Goal: Task Accomplishment & Management: Complete application form

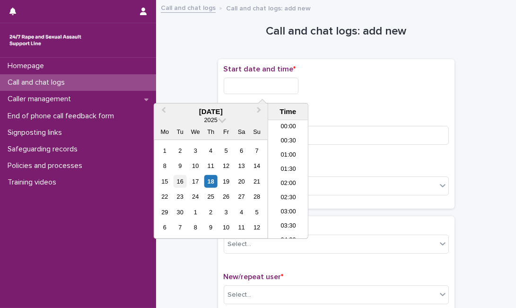
scroll to position [316, 0]
click at [215, 179] on div "18" at bounding box center [210, 181] width 13 height 13
click at [276, 88] on input "**********" at bounding box center [261, 86] width 75 height 17
type input "**********"
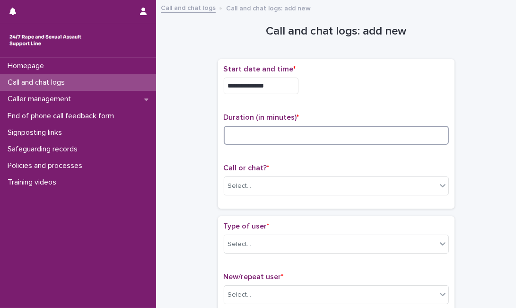
click at [322, 133] on input at bounding box center [336, 135] width 225 height 19
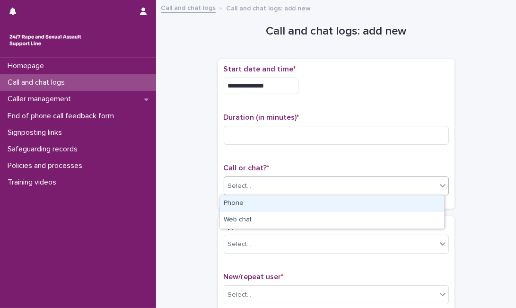
click at [301, 178] on div "Select..." at bounding box center [330, 186] width 212 height 16
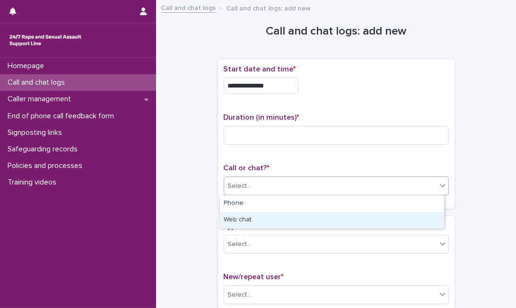
click at [289, 215] on div "Web chat" at bounding box center [332, 220] width 224 height 17
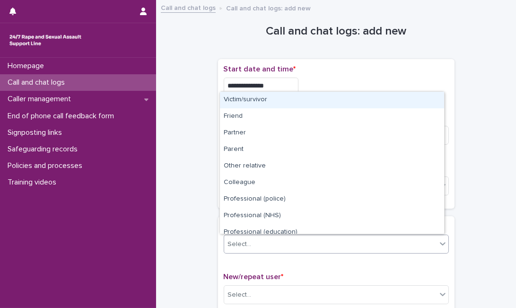
click at [285, 242] on div "Select..." at bounding box center [330, 245] width 212 height 16
click at [320, 102] on div "Victim/survivor" at bounding box center [332, 100] width 224 height 17
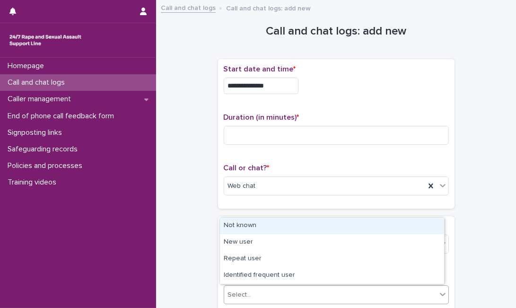
click at [290, 297] on div "Select..." at bounding box center [330, 295] width 212 height 16
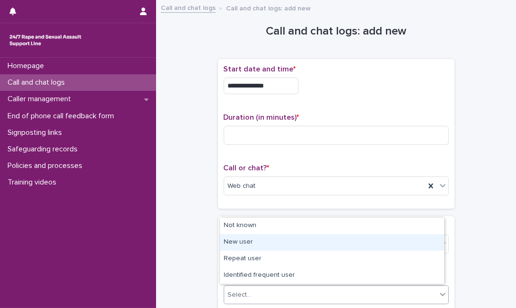
click at [293, 246] on div "New user" at bounding box center [332, 242] width 224 height 17
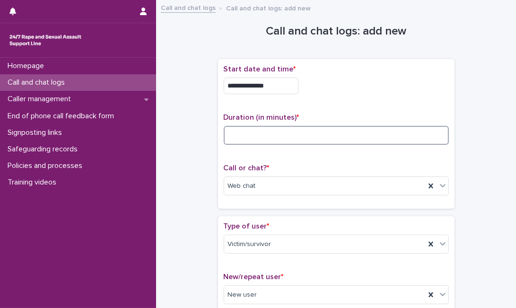
click at [257, 143] on input at bounding box center [336, 135] width 225 height 19
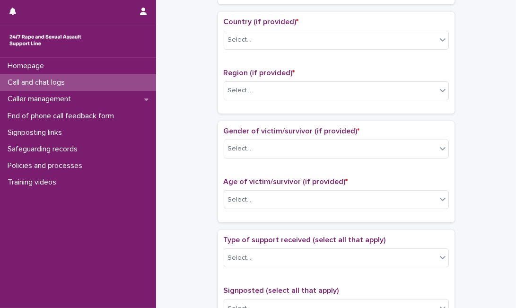
scroll to position [319, 0]
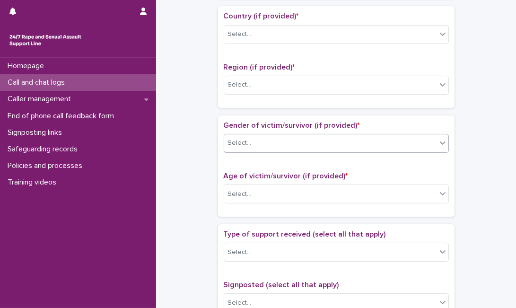
type input "**"
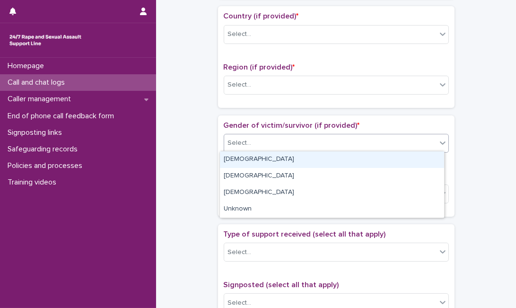
click at [283, 145] on div "Select..." at bounding box center [330, 143] width 212 height 16
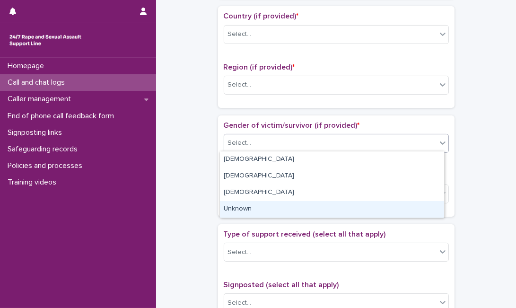
click at [257, 211] on div "Unknown" at bounding box center [332, 209] width 224 height 17
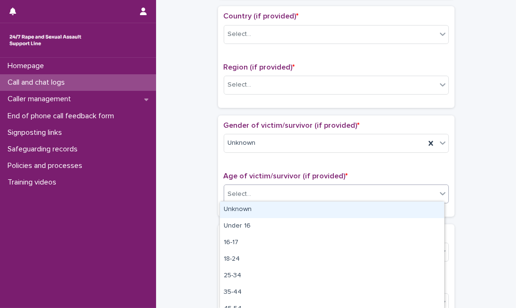
click at [274, 198] on div "Select..." at bounding box center [330, 194] width 212 height 16
click at [271, 213] on div "Unknown" at bounding box center [332, 210] width 224 height 17
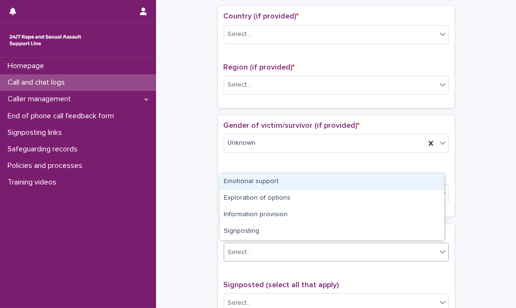
click at [261, 248] on div "Select..." at bounding box center [330, 253] width 212 height 16
click at [309, 182] on div "Emotional support" at bounding box center [332, 182] width 224 height 17
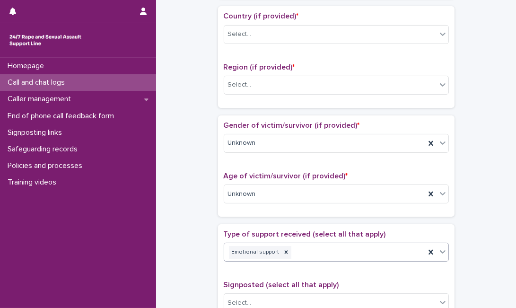
click at [438, 251] on icon at bounding box center [442, 251] width 9 height 9
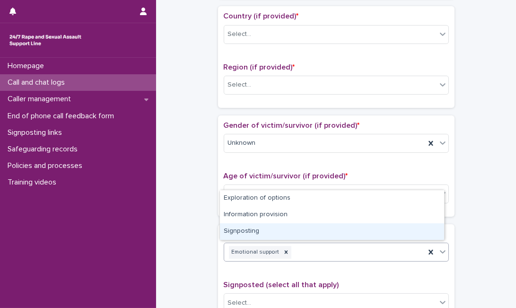
click at [377, 231] on div "Signposting" at bounding box center [332, 231] width 224 height 17
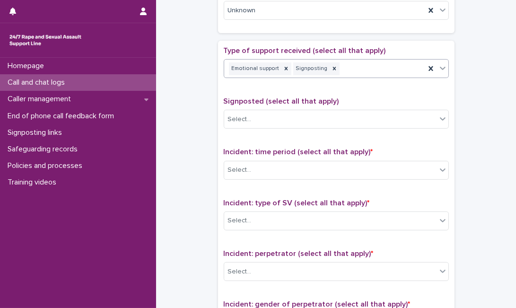
scroll to position [511, 0]
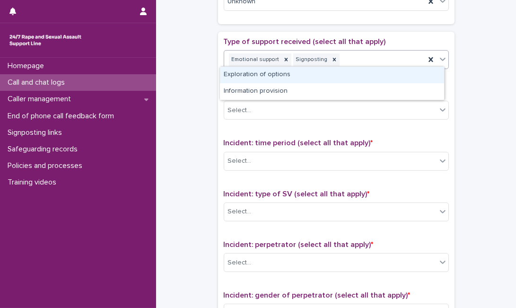
click at [439, 54] on icon at bounding box center [442, 58] width 9 height 9
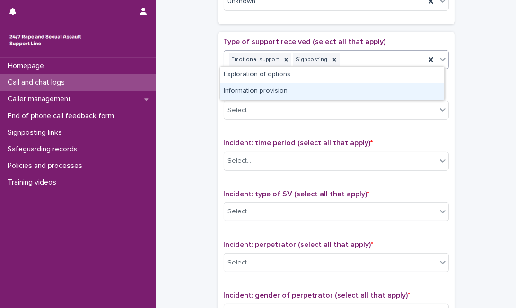
click at [402, 89] on div "Information provision" at bounding box center [332, 91] width 224 height 17
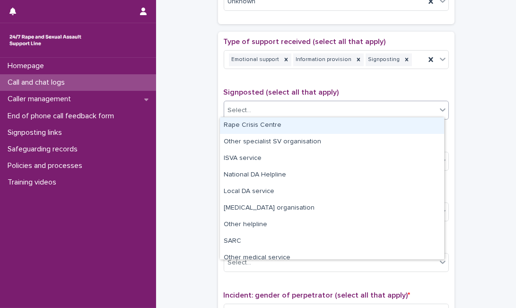
click at [358, 113] on div "Select..." at bounding box center [330, 111] width 212 height 16
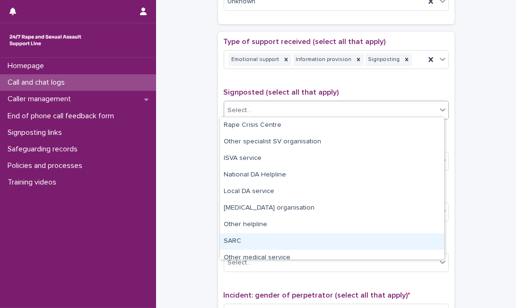
click at [290, 240] on div "SARC" at bounding box center [332, 241] width 224 height 17
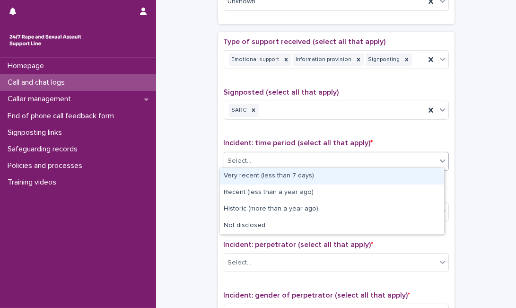
click at [328, 157] on div "Select..." at bounding box center [330, 161] width 212 height 16
click at [319, 173] on div "Very recent (less than 7 days)" at bounding box center [332, 176] width 224 height 17
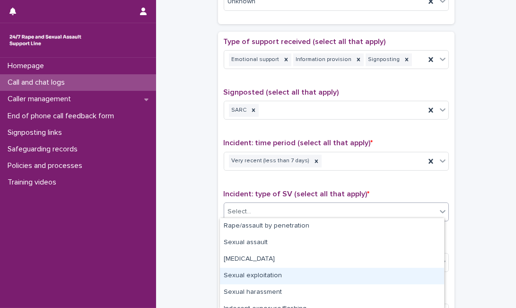
drag, startPoint x: 294, startPoint y: 205, endPoint x: 440, endPoint y: 265, distance: 157.9
click at [440, 265] on body "**********" at bounding box center [258, 154] width 516 height 308
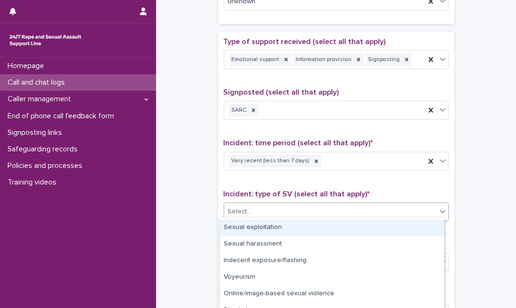
scroll to position [75, 0]
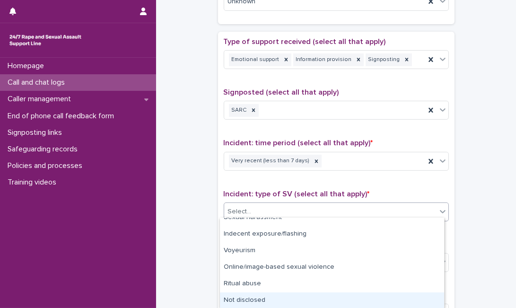
click at [363, 299] on div "Not disclosed" at bounding box center [332, 300] width 224 height 17
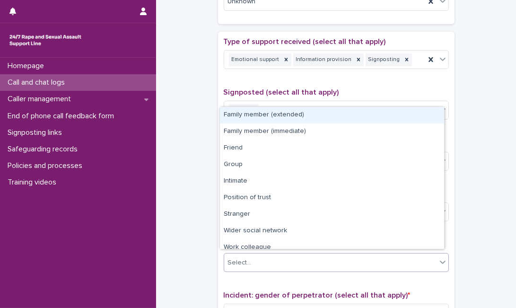
click at [369, 256] on div "Select..." at bounding box center [330, 263] width 212 height 16
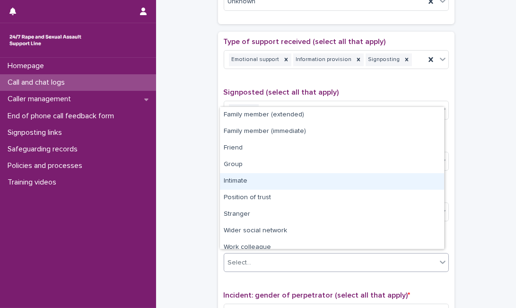
click at [347, 179] on div "Intimate" at bounding box center [332, 181] width 224 height 17
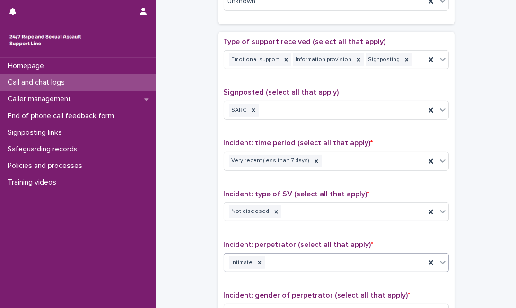
scroll to position [734, 0]
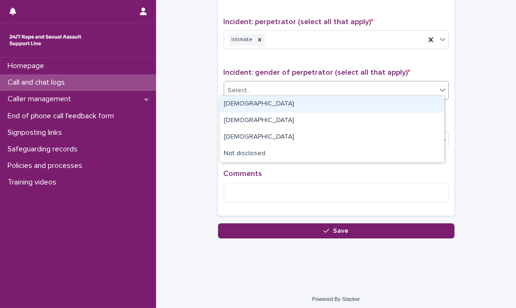
click at [420, 84] on div "Select..." at bounding box center [330, 91] width 212 height 16
click at [387, 104] on div "[DEMOGRAPHIC_DATA]" at bounding box center [332, 104] width 224 height 17
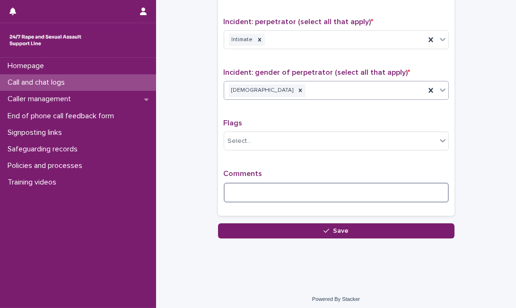
click at [305, 186] on textarea at bounding box center [336, 193] width 225 height 20
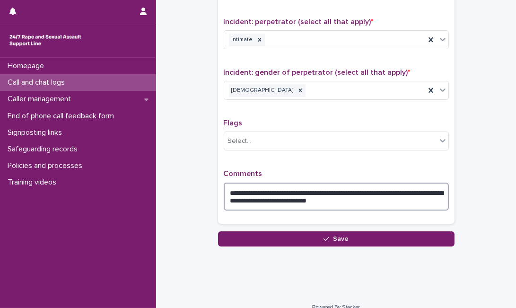
click at [322, 197] on textarea "**********" at bounding box center [336, 197] width 225 height 28
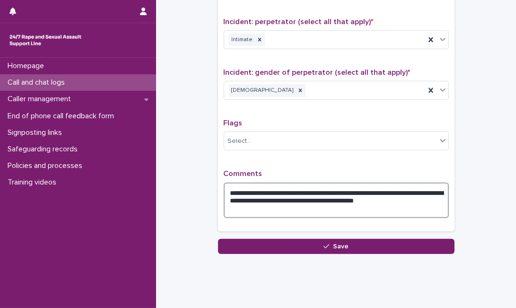
click at [317, 206] on textarea "**********" at bounding box center [336, 200] width 225 height 35
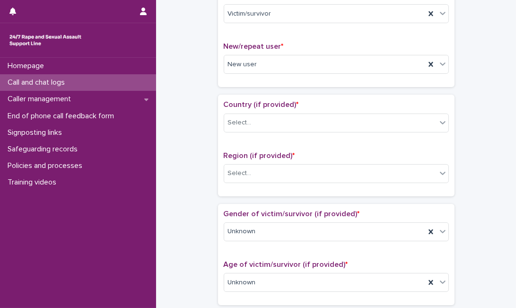
scroll to position [232, 0]
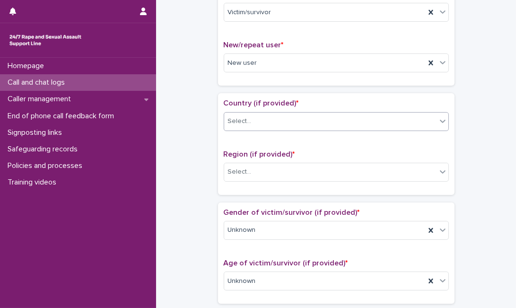
click at [412, 116] on div "Select..." at bounding box center [330, 122] width 212 height 16
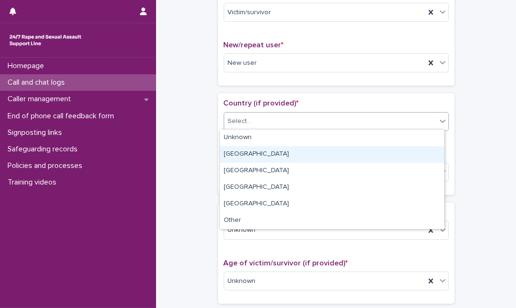
click at [374, 151] on div "[GEOGRAPHIC_DATA]" at bounding box center [332, 154] width 224 height 17
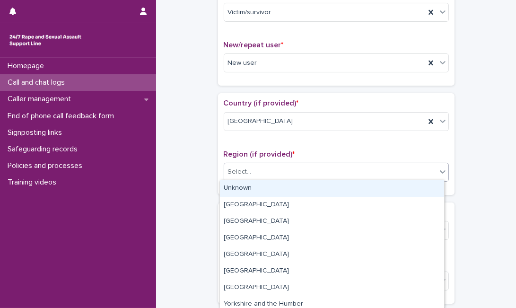
click at [359, 168] on div "Select..." at bounding box center [330, 172] width 212 height 16
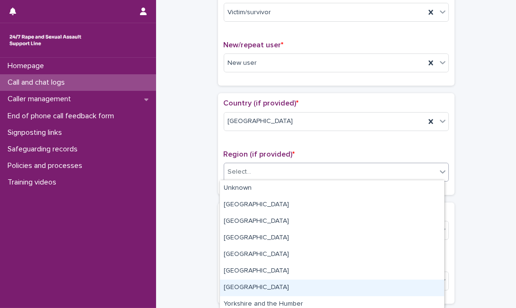
click at [274, 282] on div "[GEOGRAPHIC_DATA]" at bounding box center [332, 288] width 224 height 17
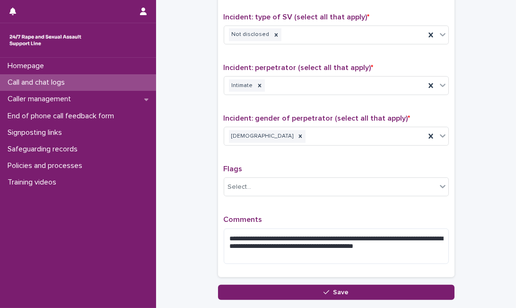
scroll to position [708, 0]
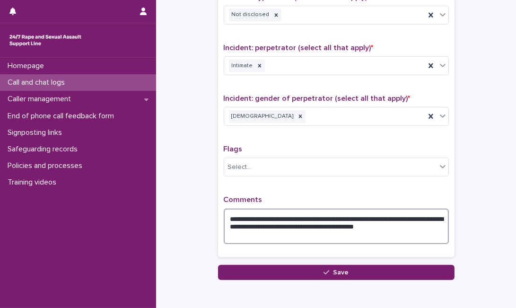
click at [363, 231] on textarea "**********" at bounding box center [336, 226] width 225 height 35
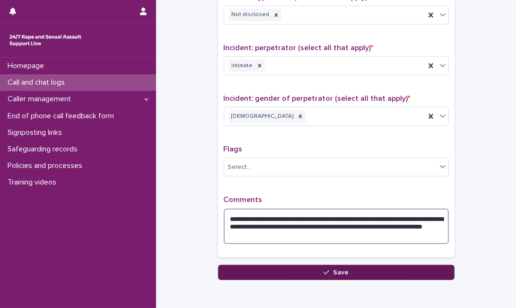
type textarea "**********"
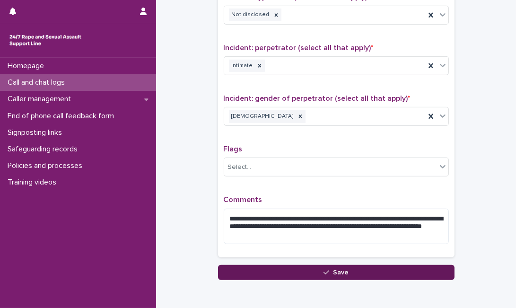
click at [351, 267] on button "Save" at bounding box center [336, 272] width 237 height 15
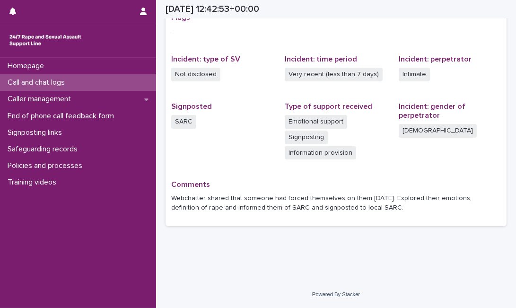
scroll to position [198, 0]
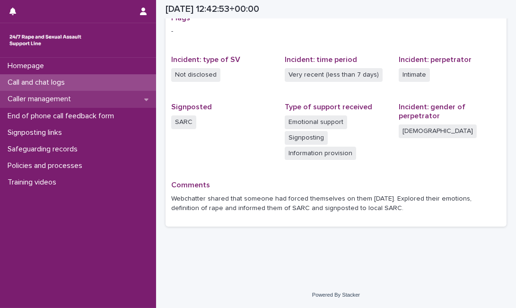
click at [140, 97] on div "Caller management" at bounding box center [78, 99] width 156 height 17
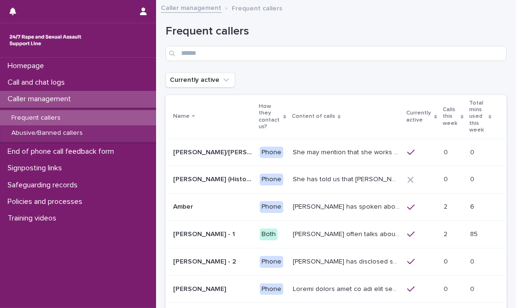
click at [443, 111] on div "Calls this week" at bounding box center [453, 117] width 21 height 24
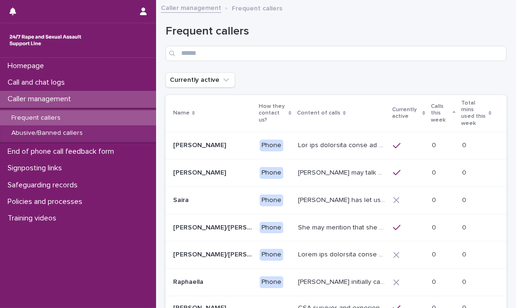
click at [448, 115] on div "Calls this week" at bounding box center [443, 113] width 25 height 24
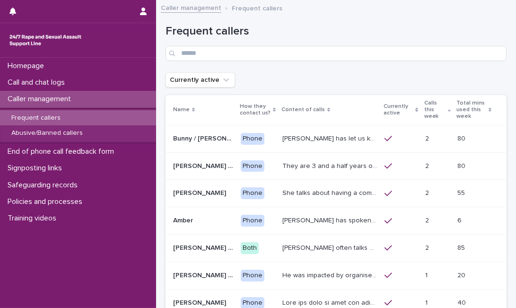
click at [451, 64] on div "Frequent callers" at bounding box center [336, 39] width 341 height 67
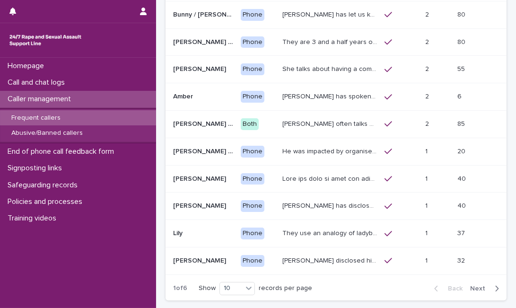
scroll to position [126, 0]
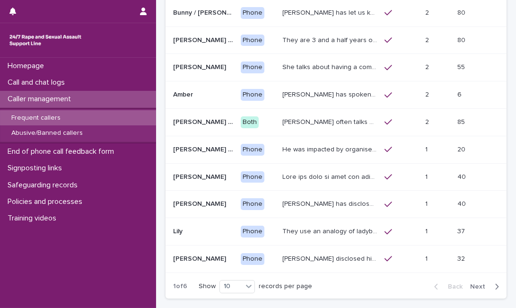
click at [477, 286] on span "Next" at bounding box center [480, 286] width 21 height 7
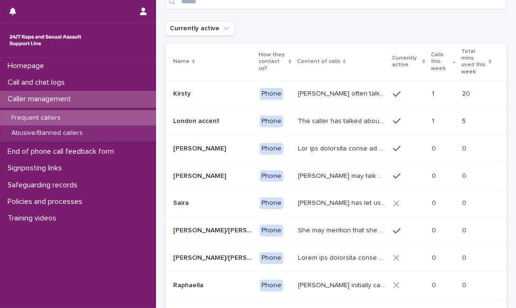
scroll to position [47, 0]
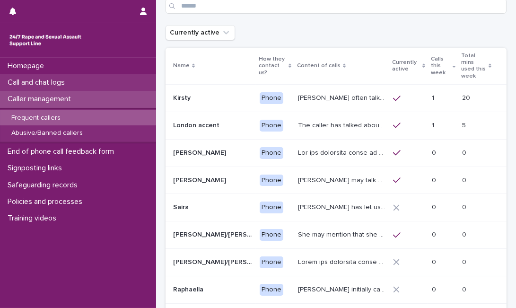
click at [64, 79] on p "Call and chat logs" at bounding box center [38, 82] width 69 height 9
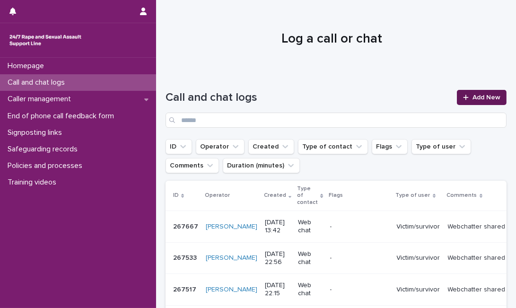
click at [458, 102] on link "Add New" at bounding box center [482, 97] width 50 height 15
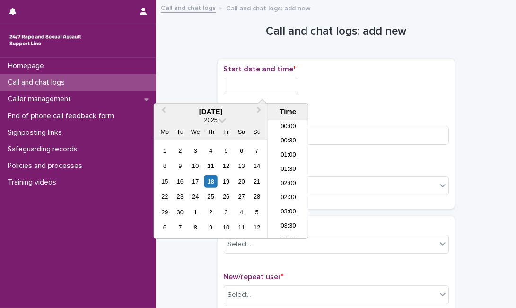
scroll to position [345, 0]
click at [229, 87] on input "text" at bounding box center [261, 86] width 75 height 17
click at [211, 182] on div "18" at bounding box center [210, 181] width 13 height 13
click at [281, 87] on input "**********" at bounding box center [261, 86] width 75 height 17
type input "**********"
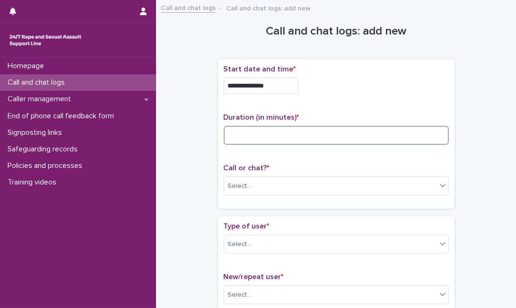
click at [330, 140] on input at bounding box center [336, 135] width 225 height 19
click at [270, 138] on input at bounding box center [336, 135] width 225 height 19
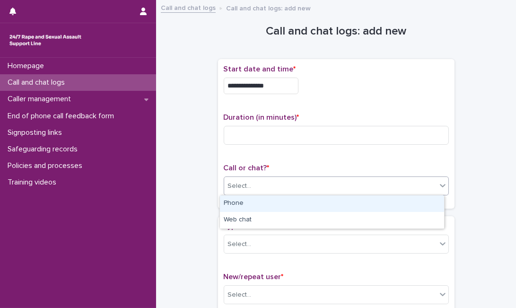
click at [265, 188] on div "Select..." at bounding box center [330, 186] width 212 height 16
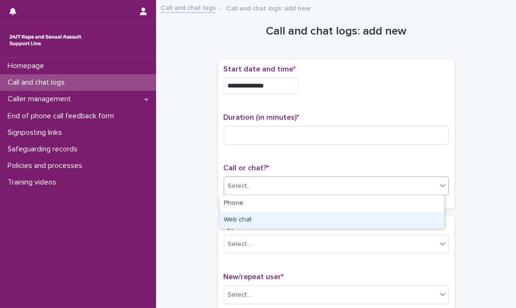
click at [256, 220] on div "Web chat" at bounding box center [332, 220] width 224 height 17
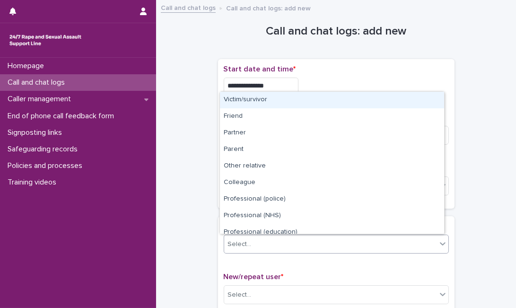
click at [292, 245] on div "Select..." at bounding box center [330, 245] width 212 height 16
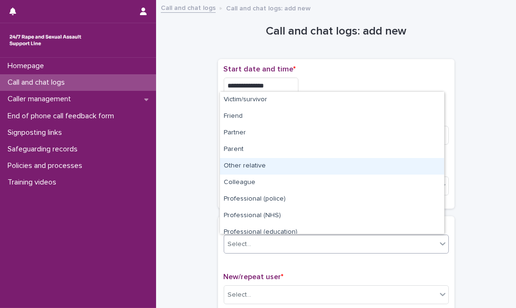
scroll to position [106, 0]
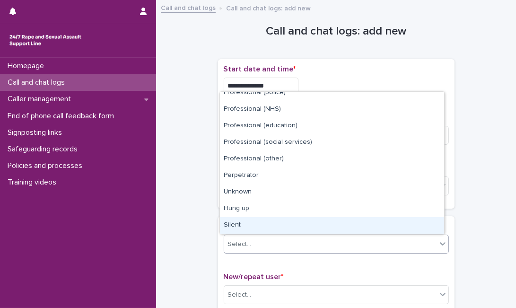
click at [370, 220] on div "Silent" at bounding box center [332, 225] width 224 height 17
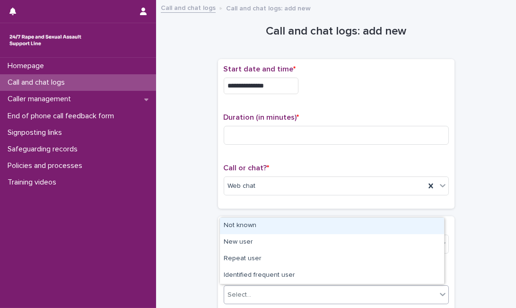
click at [309, 298] on div "Select..." at bounding box center [330, 295] width 212 height 16
click at [301, 221] on div "Not known" at bounding box center [332, 226] width 224 height 17
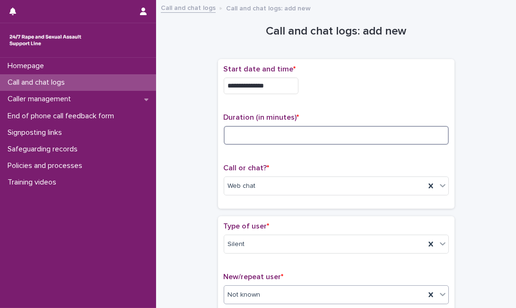
click at [321, 130] on input at bounding box center [336, 135] width 225 height 19
type input "*"
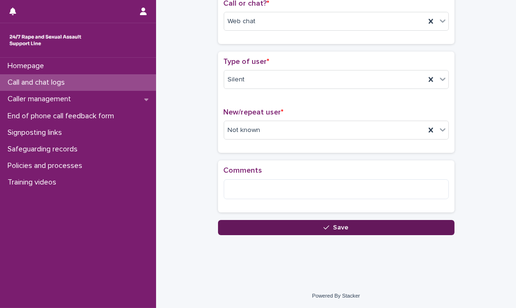
click at [324, 224] on icon "button" at bounding box center [327, 227] width 6 height 7
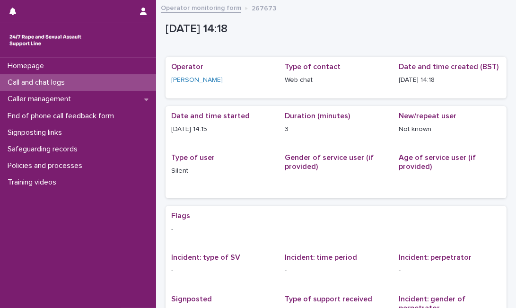
click at [45, 81] on p "Call and chat logs" at bounding box center [38, 82] width 69 height 9
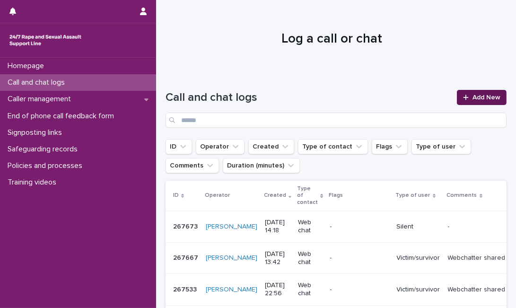
click at [473, 104] on link "Add New" at bounding box center [482, 97] width 50 height 15
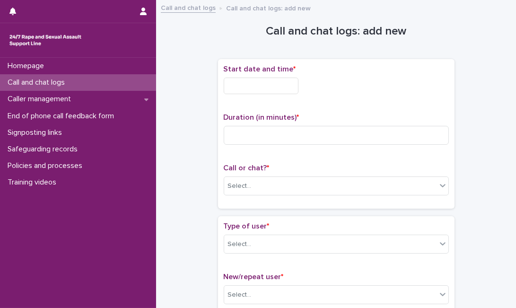
drag, startPoint x: 473, startPoint y: 104, endPoint x: 473, endPoint y: 94, distance: 10.4
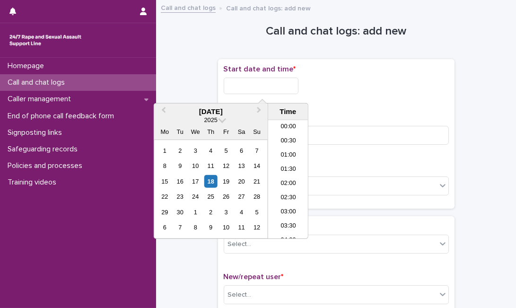
scroll to position [360, 0]
click at [293, 86] on input "text" at bounding box center [261, 86] width 75 height 17
click at [209, 179] on div "18" at bounding box center [210, 181] width 13 height 13
click at [275, 84] on input "**********" at bounding box center [261, 86] width 75 height 17
type input "**********"
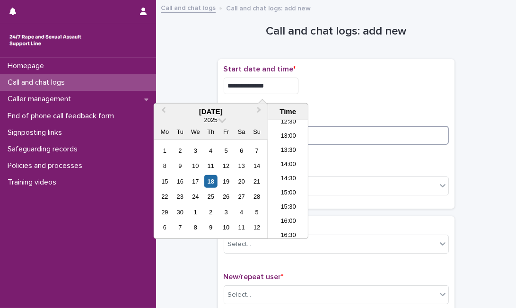
click at [332, 140] on input at bounding box center [336, 135] width 225 height 19
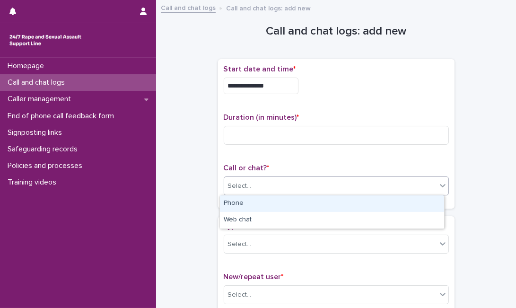
click at [308, 188] on div "Select..." at bounding box center [330, 186] width 212 height 16
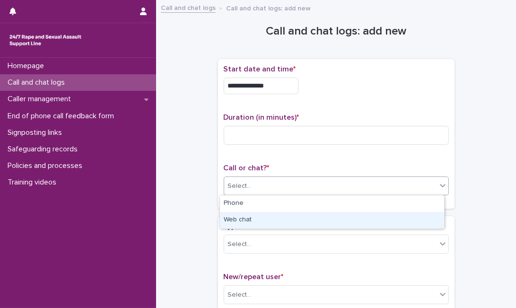
click at [286, 218] on div "Web chat" at bounding box center [332, 220] width 224 height 17
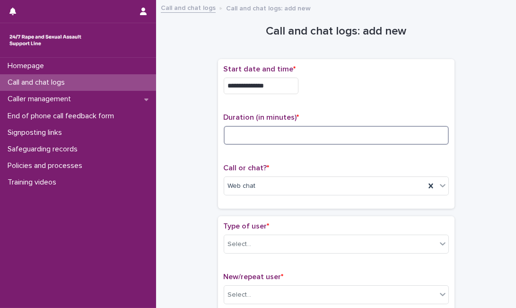
click at [306, 129] on input at bounding box center [336, 135] width 225 height 19
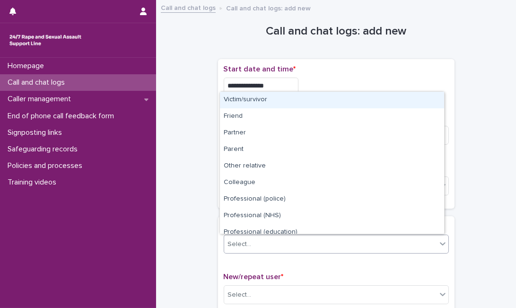
click at [272, 237] on div "Select..." at bounding box center [330, 245] width 212 height 16
click at [301, 100] on div "Victim/survivor" at bounding box center [332, 100] width 224 height 17
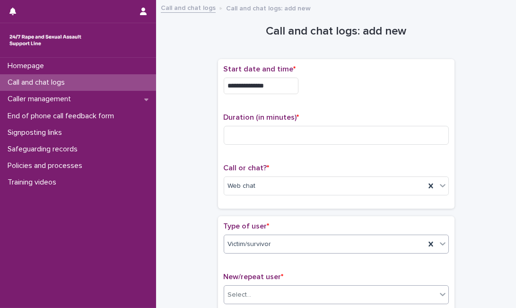
click at [251, 294] on div "Select..." at bounding box center [330, 295] width 212 height 16
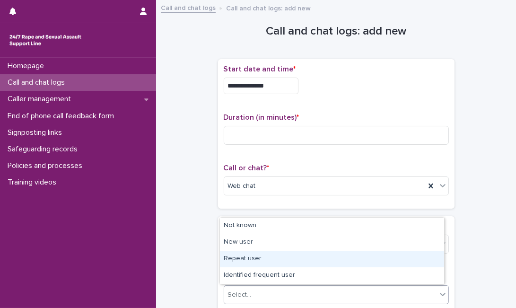
click at [263, 260] on div "Repeat user" at bounding box center [332, 259] width 224 height 17
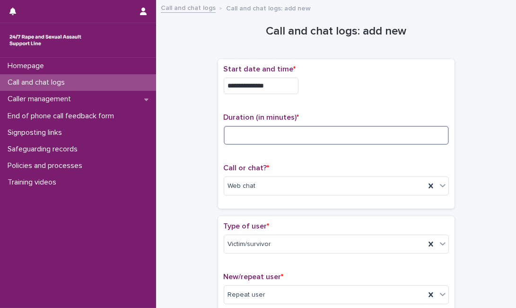
click at [240, 141] on input at bounding box center [336, 135] width 225 height 19
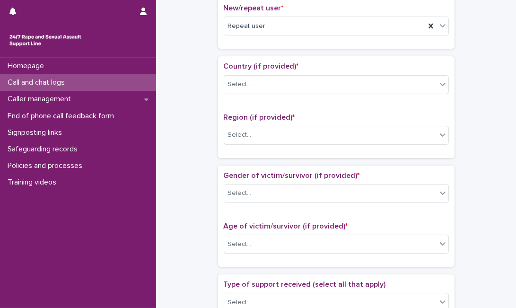
scroll to position [267, 0]
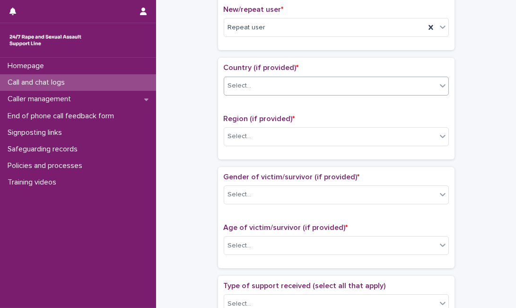
type input "**"
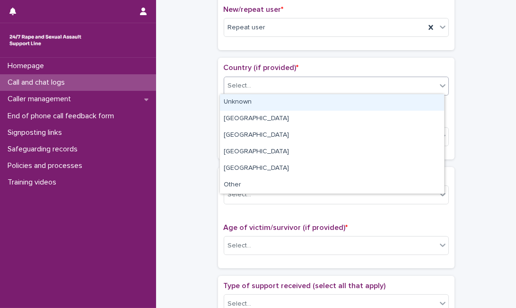
click at [330, 80] on div "Select..." at bounding box center [330, 86] width 212 height 16
click at [317, 104] on div "Unknown" at bounding box center [332, 102] width 224 height 17
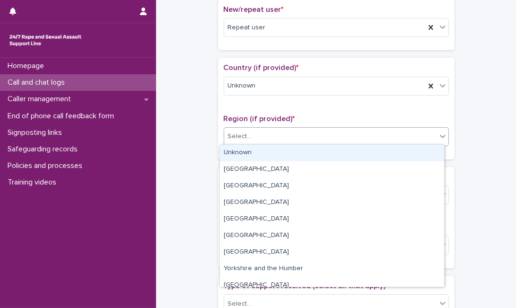
click at [294, 139] on div "Select..." at bounding box center [330, 137] width 212 height 16
click at [285, 155] on div "Unknown" at bounding box center [332, 153] width 224 height 17
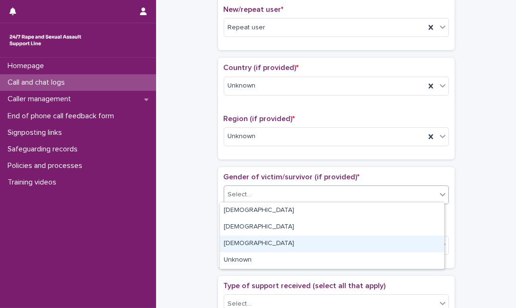
click at [251, 257] on body "**********" at bounding box center [258, 154] width 516 height 308
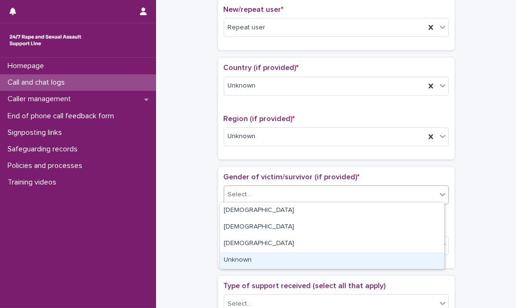
click at [251, 257] on div "Unknown" at bounding box center [332, 260] width 224 height 17
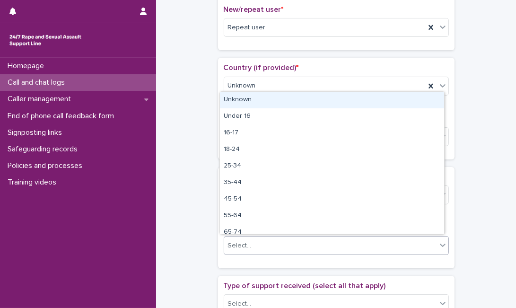
click at [255, 246] on div "Select..." at bounding box center [330, 246] width 212 height 16
click at [299, 106] on div "Unknown" at bounding box center [332, 100] width 224 height 17
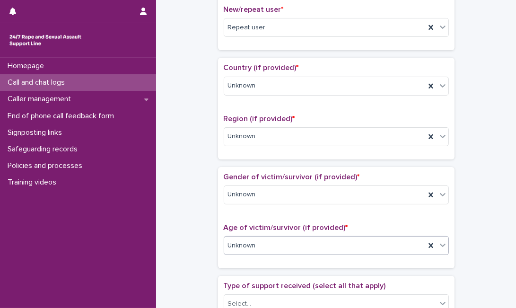
scroll to position [536, 0]
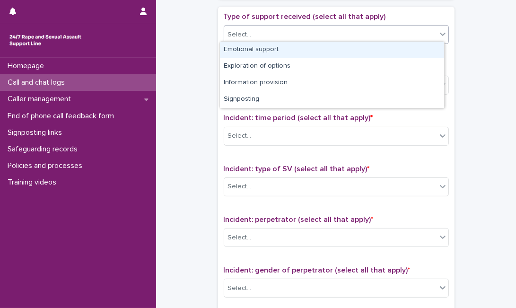
click at [314, 25] on div "Select..." at bounding box center [336, 34] width 225 height 19
click at [294, 46] on div "Emotional support" at bounding box center [332, 50] width 224 height 17
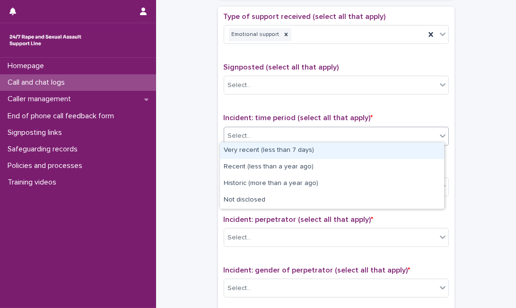
click at [270, 139] on div "Select..." at bounding box center [330, 136] width 212 height 16
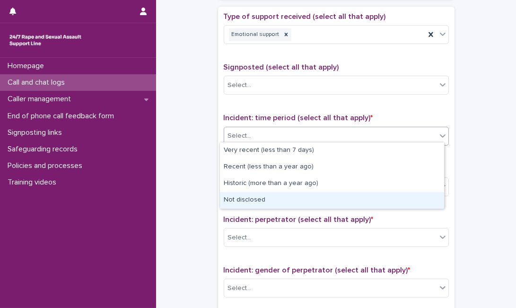
click at [262, 204] on div "Not disclosed" at bounding box center [332, 200] width 224 height 17
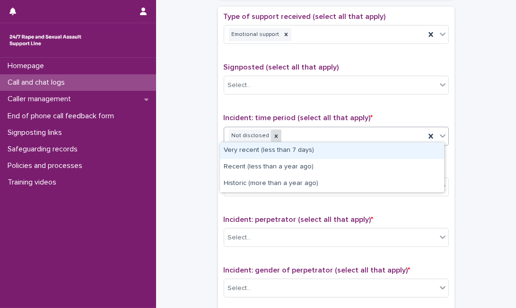
drag, startPoint x: 290, startPoint y: 135, endPoint x: 271, endPoint y: 133, distance: 19.5
click at [271, 133] on div "Not disclosed" at bounding box center [324, 136] width 201 height 17
click at [271, 133] on div at bounding box center [276, 136] width 10 height 13
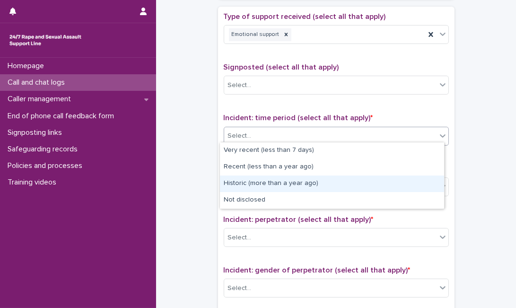
click at [247, 190] on div "Historic (more than a year ago)" at bounding box center [332, 184] width 224 height 17
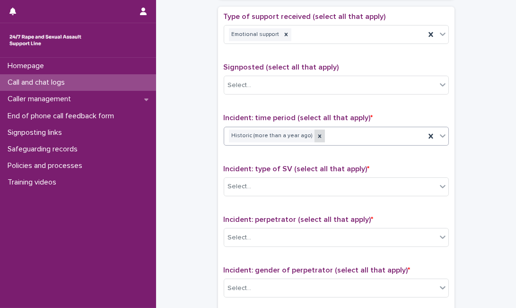
click at [316, 133] on icon at bounding box center [319, 136] width 7 height 7
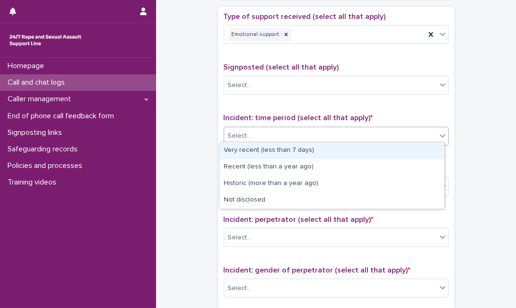
click at [308, 133] on div "Select..." at bounding box center [330, 136] width 212 height 16
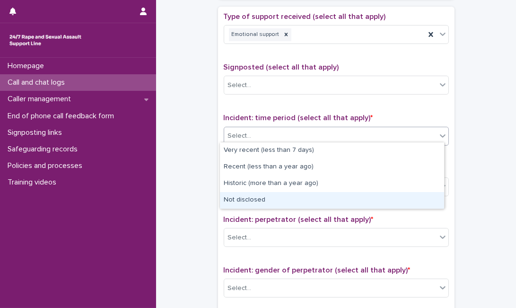
click at [278, 196] on div "Not disclosed" at bounding box center [332, 200] width 224 height 17
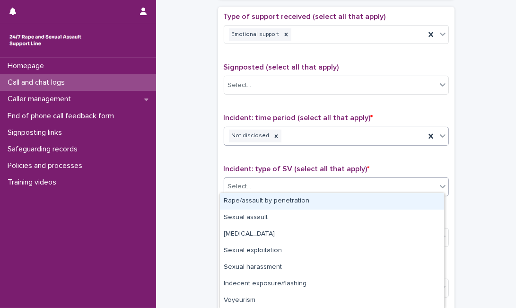
click at [287, 181] on div "Select..." at bounding box center [330, 187] width 212 height 16
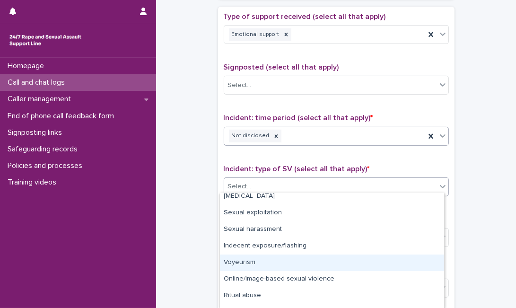
scroll to position [50, 0]
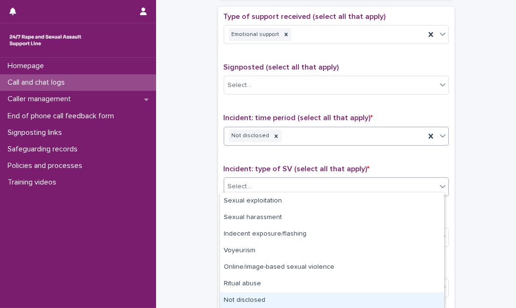
click at [390, 305] on div "Not disclosed" at bounding box center [332, 300] width 224 height 17
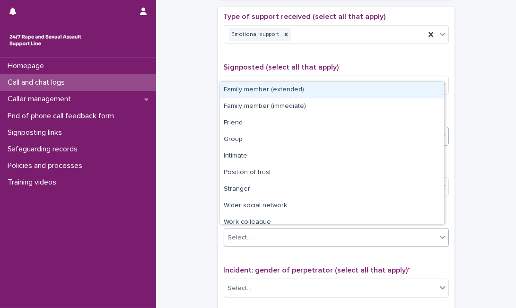
click at [375, 230] on div "Select..." at bounding box center [330, 238] width 212 height 16
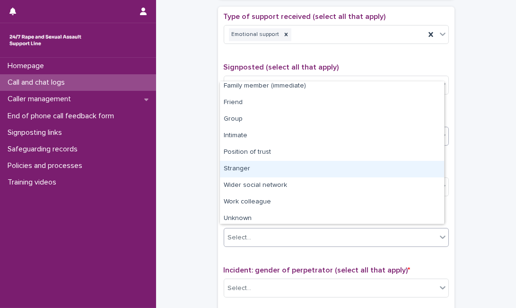
scroll to position [40, 0]
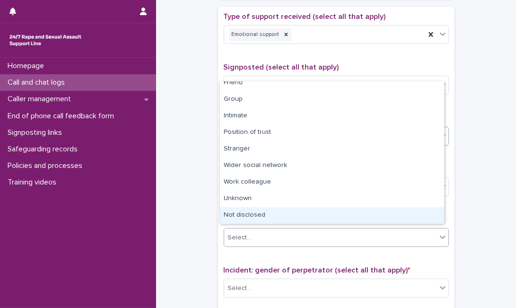
click at [404, 208] on div "Not disclosed" at bounding box center [332, 215] width 224 height 17
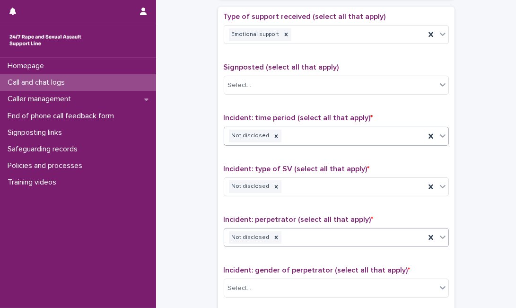
scroll to position [734, 0]
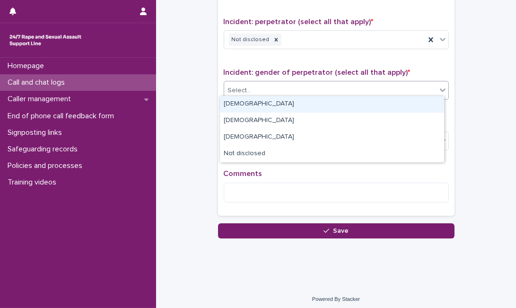
click at [360, 83] on div "Select..." at bounding box center [330, 91] width 212 height 16
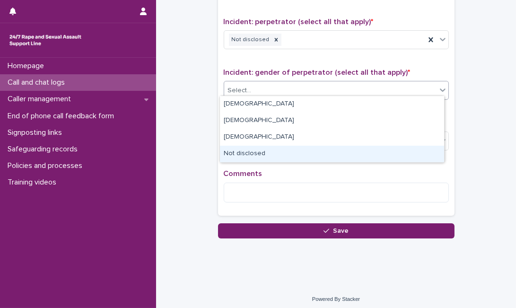
click at [292, 154] on div "Not disclosed" at bounding box center [332, 154] width 224 height 17
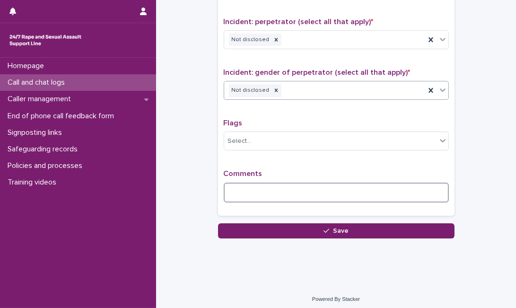
click at [323, 190] on textarea at bounding box center [336, 193] width 225 height 20
click at [239, 185] on textarea at bounding box center [336, 193] width 225 height 20
click at [246, 187] on textarea at bounding box center [336, 193] width 225 height 20
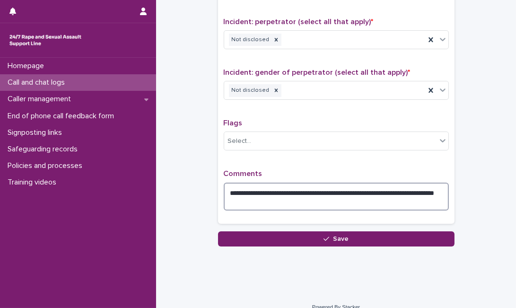
type textarea "**********"
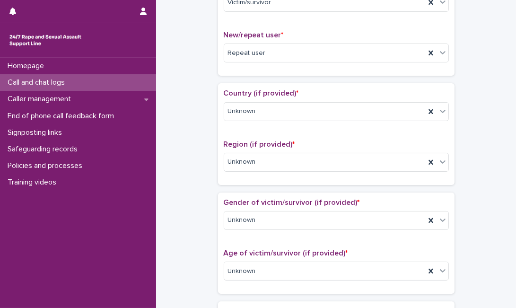
scroll to position [0, 0]
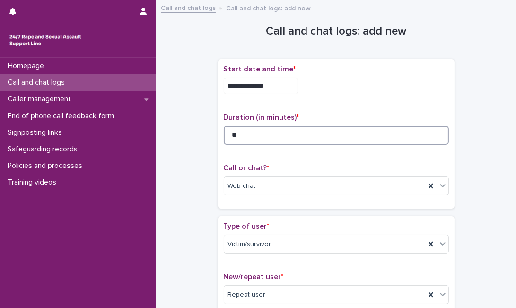
click at [260, 132] on input "**" at bounding box center [336, 135] width 225 height 19
type input "*"
type input "**"
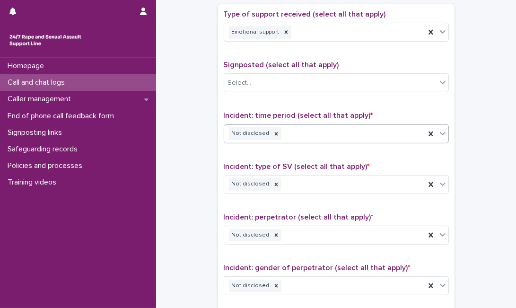
scroll to position [742, 0]
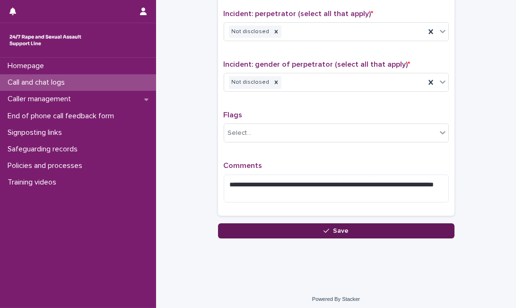
click at [363, 223] on button "Save" at bounding box center [336, 230] width 237 height 15
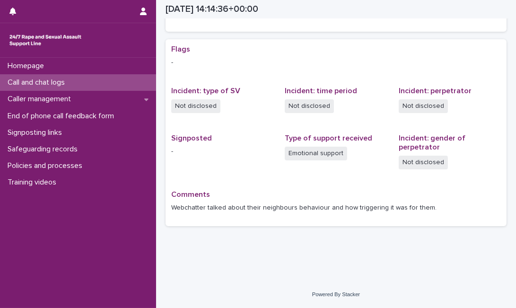
scroll to position [166, 0]
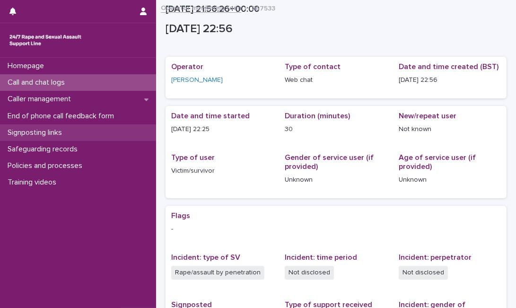
scroll to position [182, 0]
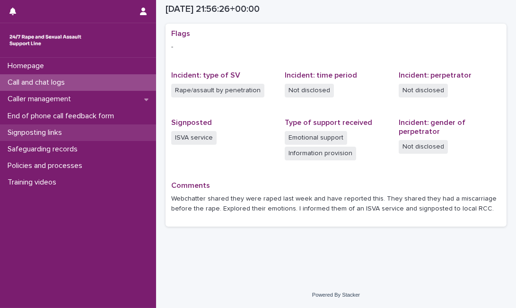
click at [55, 132] on p "Signposting links" at bounding box center [37, 132] width 66 height 9
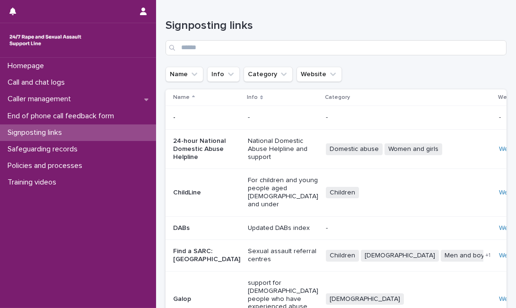
click at [499, 264] on div "Website" at bounding box center [512, 256] width 27 height 16
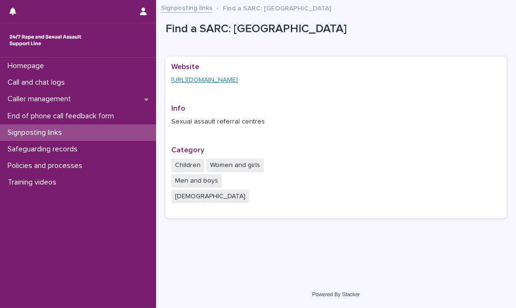
click at [209, 80] on link "https://www.nhs.uk/service-search/sexual-health-services/find-a-rape-and-sexual…" at bounding box center [204, 80] width 67 height 7
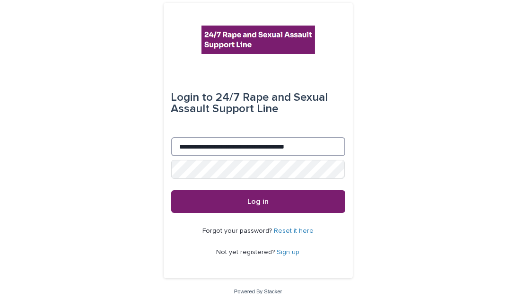
click at [226, 144] on input "**********" at bounding box center [258, 146] width 174 height 19
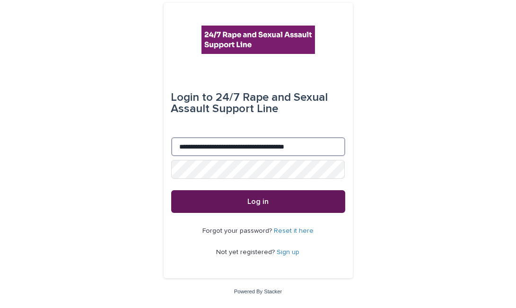
type input "**********"
click at [173, 203] on button "Log in" at bounding box center [258, 201] width 174 height 23
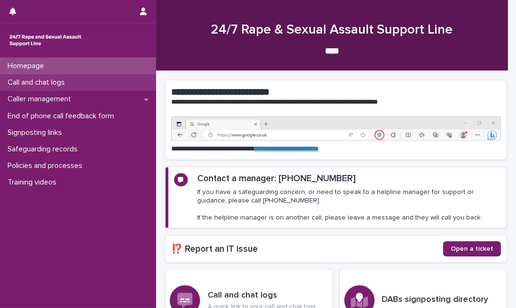
click at [101, 84] on div "Call and chat logs" at bounding box center [78, 82] width 156 height 17
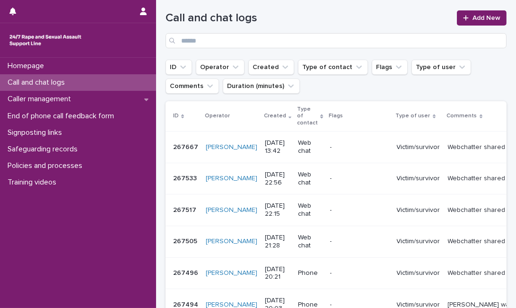
scroll to position [83, 0]
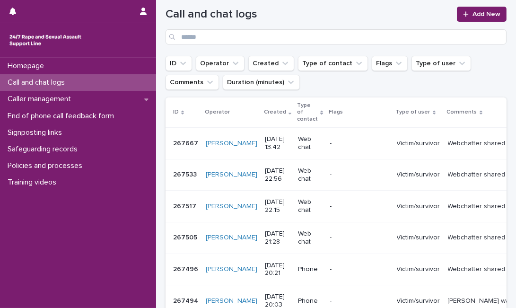
click at [331, 136] on div "-" at bounding box center [359, 144] width 59 height 16
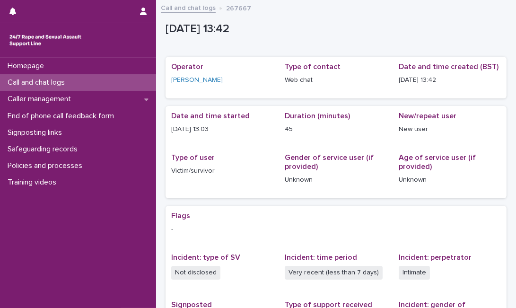
click at [60, 82] on p "Call and chat logs" at bounding box center [38, 82] width 69 height 9
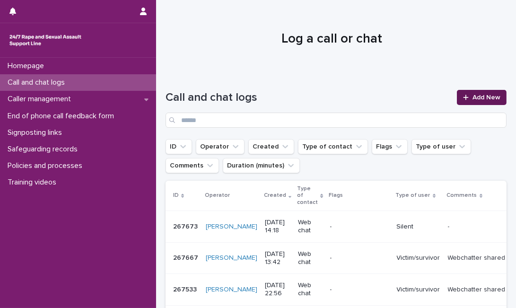
click at [491, 100] on span "Add New" at bounding box center [487, 97] width 28 height 7
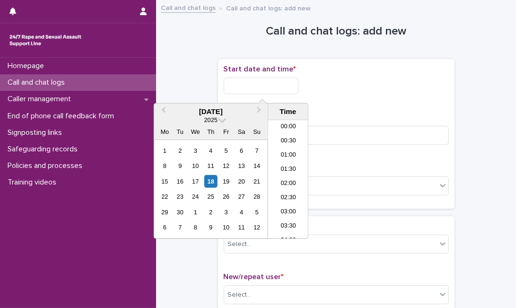
click at [248, 87] on input "text" at bounding box center [261, 86] width 75 height 17
click at [210, 183] on div "18" at bounding box center [210, 181] width 13 height 13
click at [284, 80] on input "**********" at bounding box center [261, 86] width 75 height 17
type input "**********"
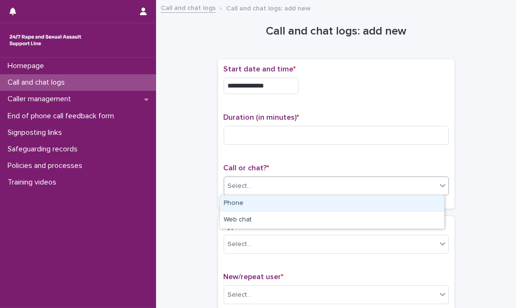
click at [357, 186] on div "Select..." at bounding box center [330, 186] width 212 height 16
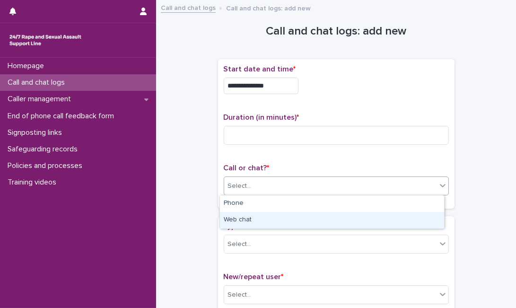
click at [334, 220] on div "Web chat" at bounding box center [332, 220] width 224 height 17
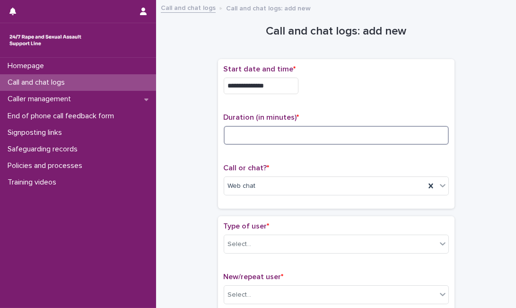
click at [252, 141] on input at bounding box center [336, 135] width 225 height 19
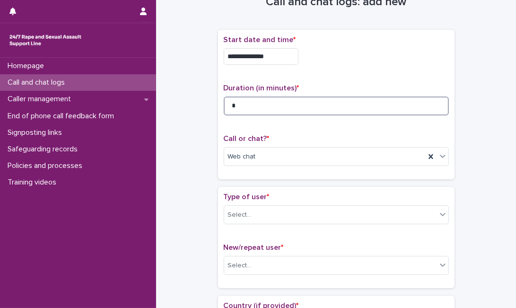
scroll to position [22, 0]
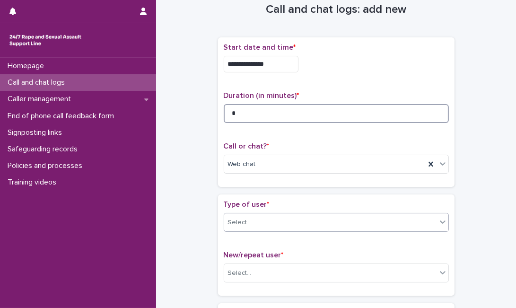
type input "*"
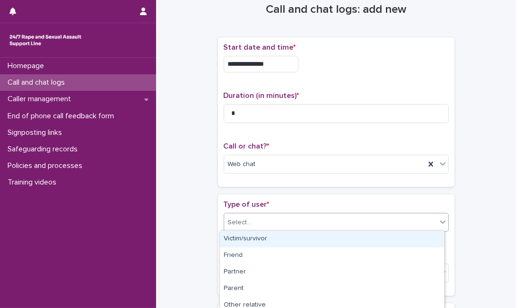
click at [257, 228] on div "Select..." at bounding box center [330, 223] width 212 height 16
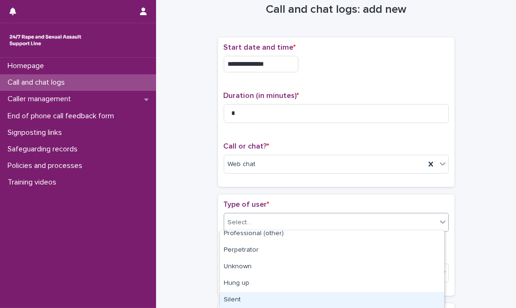
click at [287, 292] on div "Silent" at bounding box center [332, 300] width 224 height 17
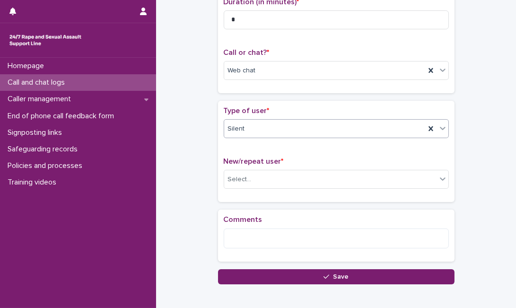
scroll to position [121, 0]
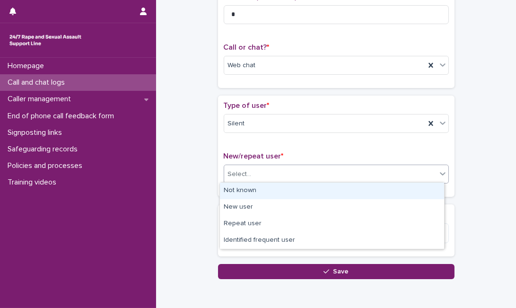
drag, startPoint x: 254, startPoint y: 174, endPoint x: 253, endPoint y: 188, distance: 14.3
click at [253, 188] on body "**********" at bounding box center [258, 154] width 516 height 308
click at [253, 188] on div "Not known" at bounding box center [332, 191] width 224 height 17
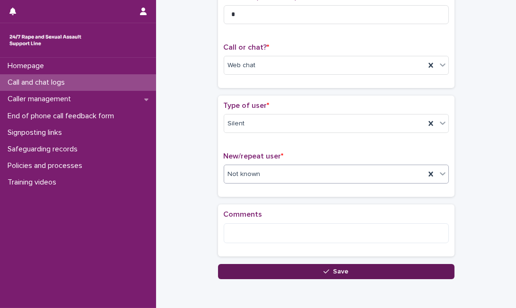
click at [243, 270] on button "Save" at bounding box center [336, 271] width 237 height 15
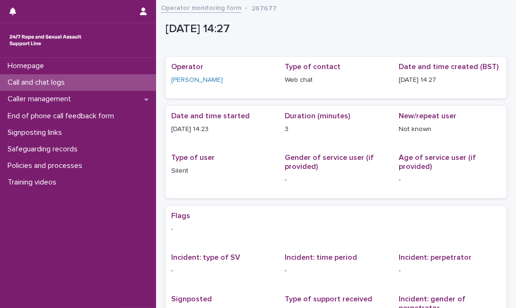
click at [103, 78] on div "Call and chat logs" at bounding box center [78, 82] width 156 height 17
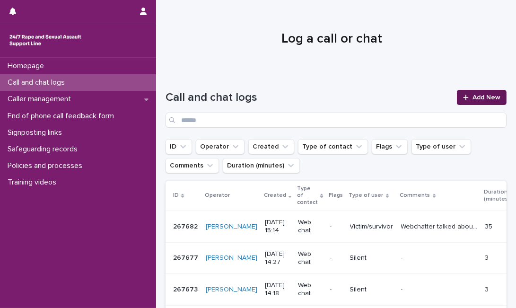
click at [463, 98] on icon at bounding box center [466, 97] width 6 height 7
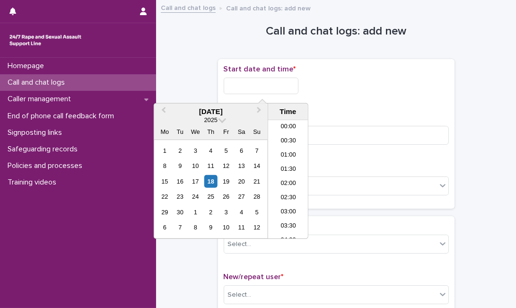
scroll to position [388, 0]
click at [245, 81] on input "text" at bounding box center [261, 86] width 75 height 17
click at [210, 182] on div "18" at bounding box center [210, 181] width 13 height 13
click at [284, 83] on input "**********" at bounding box center [261, 86] width 75 height 17
type input "**********"
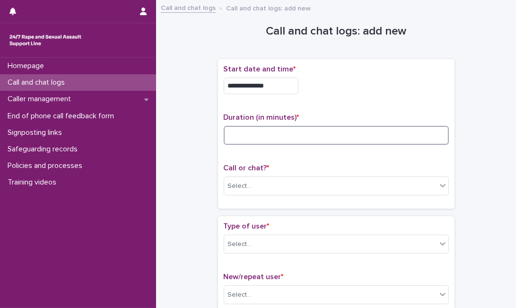
click at [337, 140] on input at bounding box center [336, 135] width 225 height 19
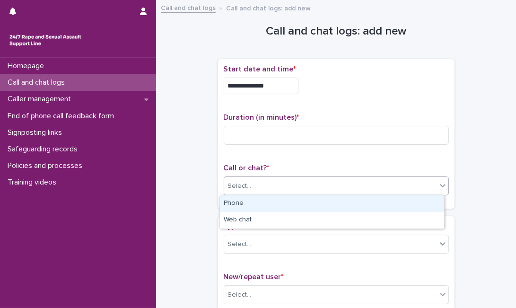
click at [311, 181] on div "Select..." at bounding box center [330, 186] width 212 height 16
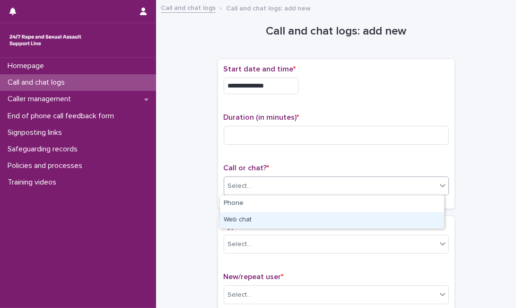
click at [293, 222] on div "Web chat" at bounding box center [332, 220] width 224 height 17
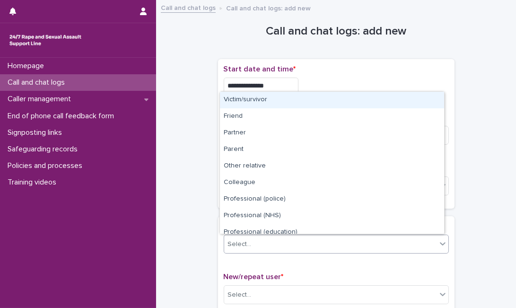
click at [281, 246] on div "Select..." at bounding box center [330, 245] width 212 height 16
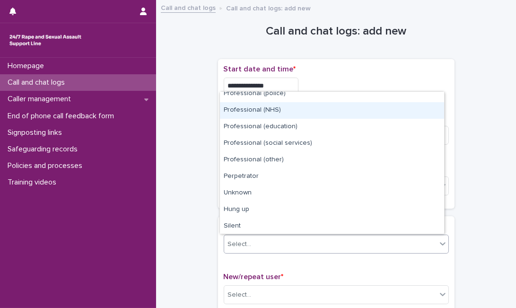
scroll to position [106, 0]
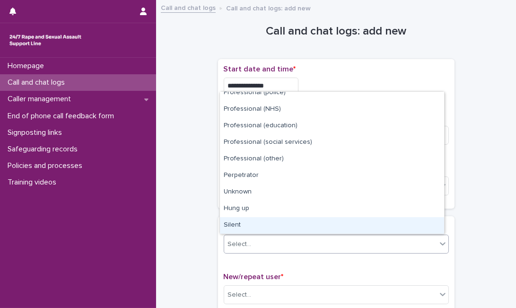
click at [416, 225] on div "Silent" at bounding box center [332, 225] width 224 height 17
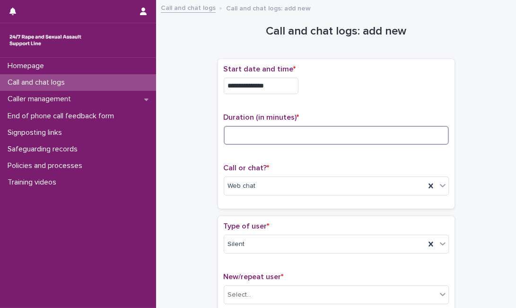
click at [271, 136] on input at bounding box center [336, 135] width 225 height 19
type input "*"
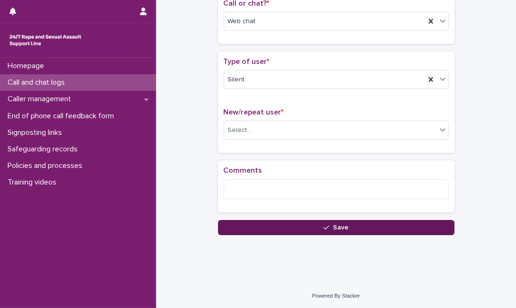
click at [397, 233] on button "Save" at bounding box center [336, 227] width 237 height 15
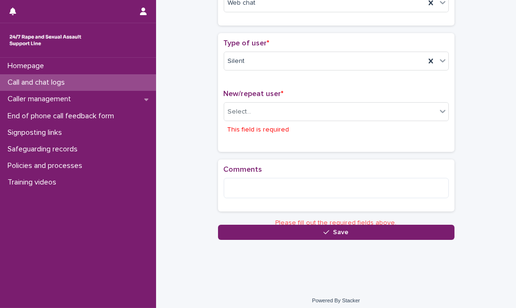
scroll to position [189, 0]
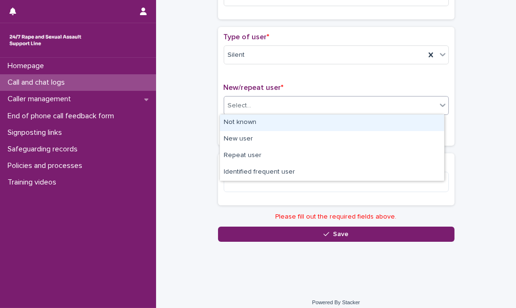
click at [231, 103] on div "Select..." at bounding box center [240, 106] width 24 height 10
click at [235, 117] on div "Not known" at bounding box center [332, 122] width 224 height 17
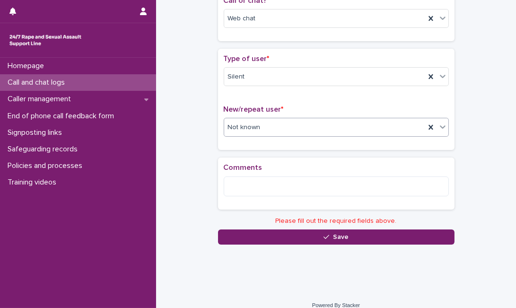
scroll to position [165, 0]
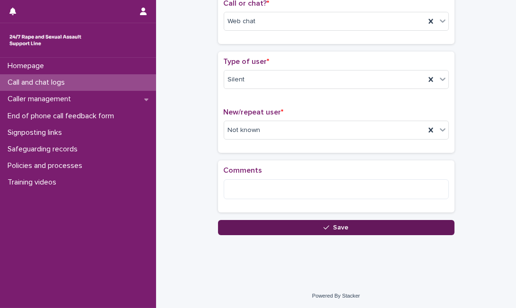
click at [258, 230] on button "Save" at bounding box center [336, 227] width 237 height 15
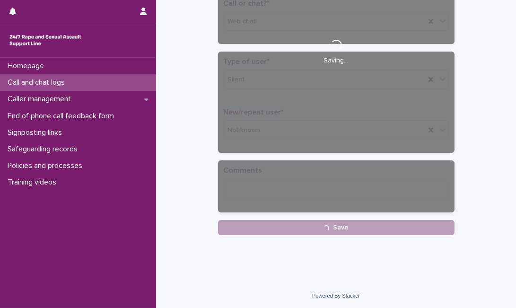
click at [258, 230] on div "**********" at bounding box center [336, 38] width 237 height 394
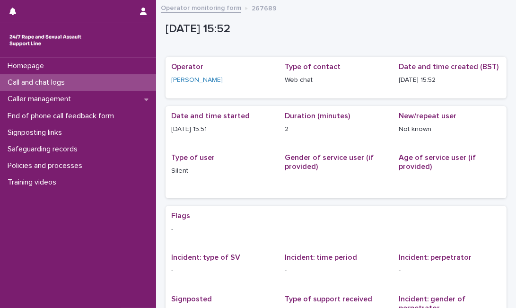
click at [91, 86] on div "Call and chat logs" at bounding box center [78, 82] width 156 height 17
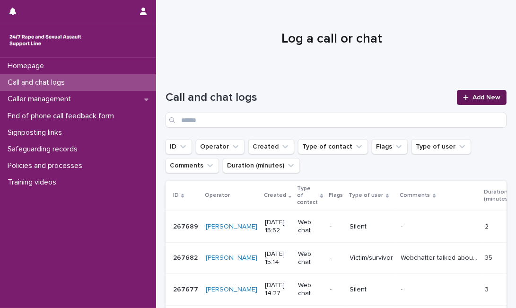
click at [473, 96] on span "Add New" at bounding box center [487, 97] width 28 height 7
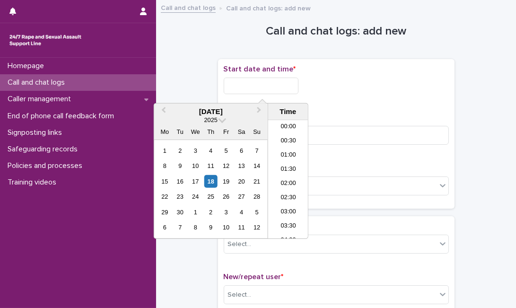
scroll to position [388, 0]
click at [254, 82] on input "text" at bounding box center [261, 86] width 75 height 17
click at [211, 181] on div "18" at bounding box center [210, 181] width 13 height 13
click at [276, 91] on input "**********" at bounding box center [261, 86] width 75 height 17
type input "**********"
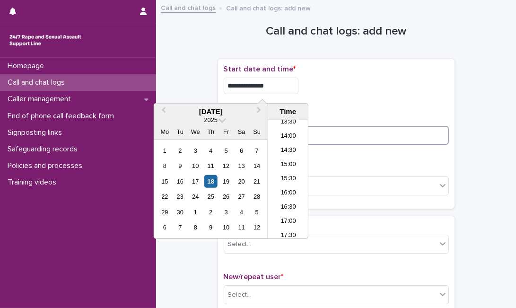
click at [392, 141] on input at bounding box center [336, 135] width 225 height 19
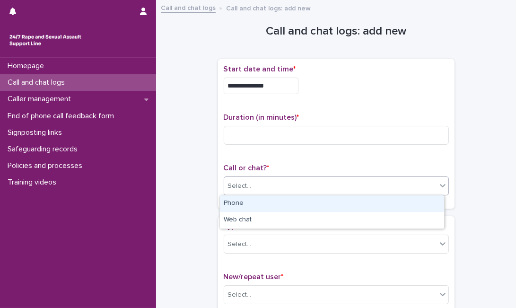
click at [321, 178] on div "Select..." at bounding box center [330, 186] width 212 height 16
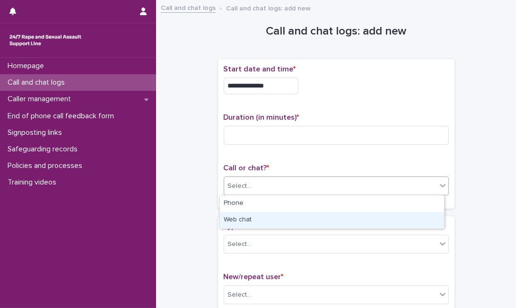
drag, startPoint x: 282, startPoint y: 208, endPoint x: 272, endPoint y: 226, distance: 20.1
click at [272, 226] on div "Web chat" at bounding box center [332, 220] width 224 height 17
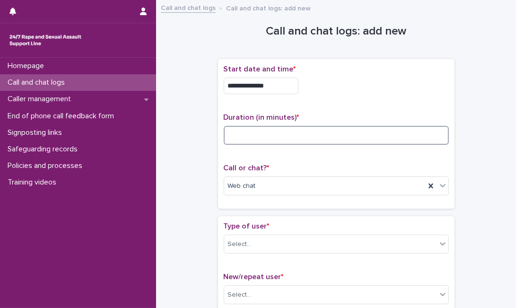
click at [285, 132] on input at bounding box center [336, 135] width 225 height 19
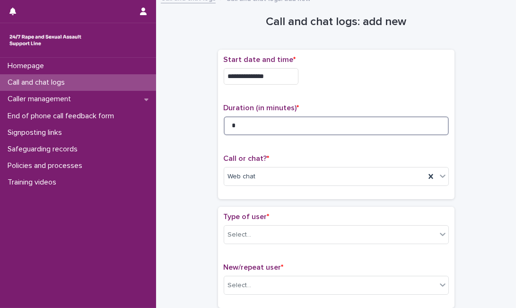
scroll to position [3, 0]
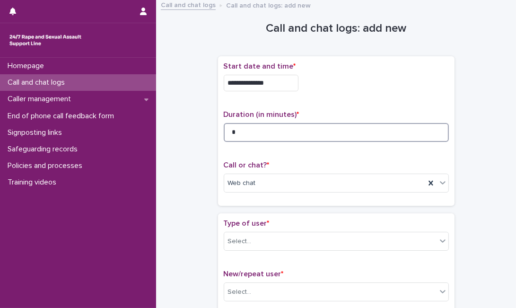
type input "*"
drag, startPoint x: 233, startPoint y: 249, endPoint x: 259, endPoint y: 237, distance: 29.0
click at [259, 237] on div "Type of user * Select..." at bounding box center [336, 238] width 225 height 39
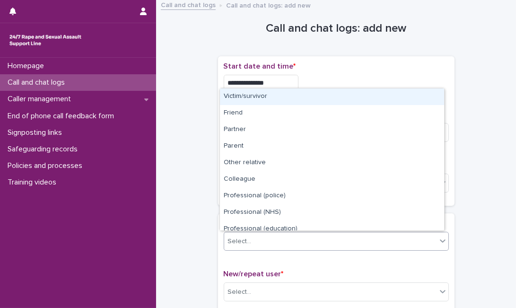
click at [259, 237] on div "Select..." at bounding box center [330, 242] width 212 height 16
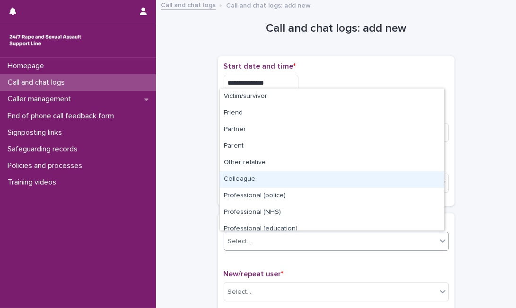
scroll to position [106, 0]
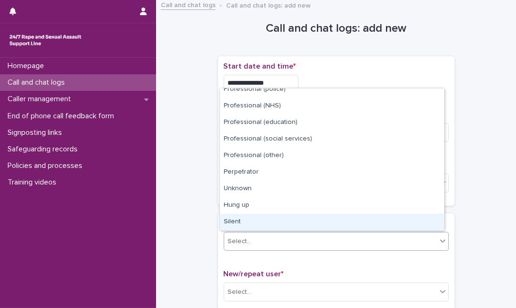
click at [361, 225] on div "Silent" at bounding box center [332, 222] width 224 height 17
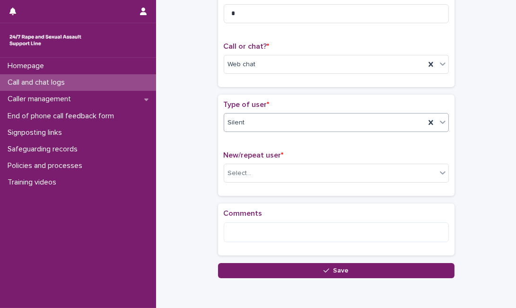
scroll to position [119, 0]
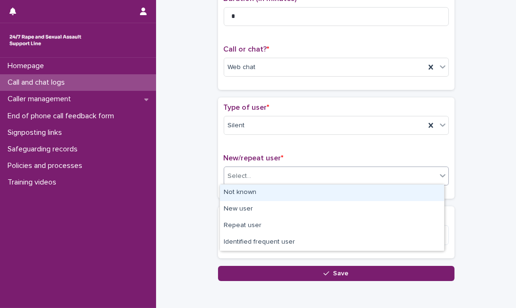
click at [407, 170] on div "Select..." at bounding box center [330, 176] width 212 height 16
click at [370, 190] on div "Not known" at bounding box center [332, 193] width 224 height 17
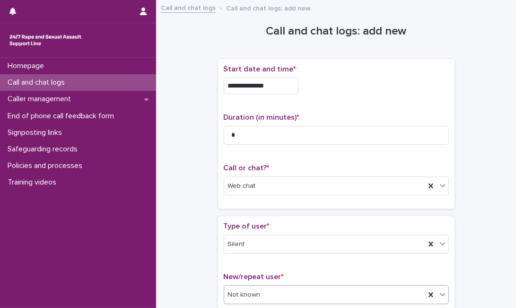
scroll to position [165, 0]
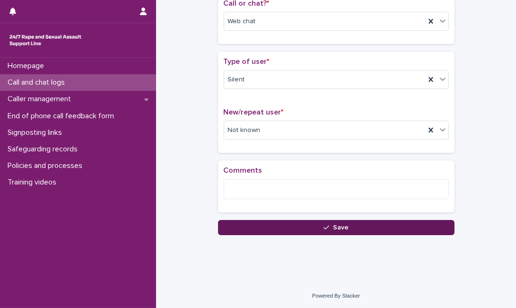
click at [246, 226] on button "Save" at bounding box center [336, 227] width 237 height 15
